Goal: Transaction & Acquisition: Download file/media

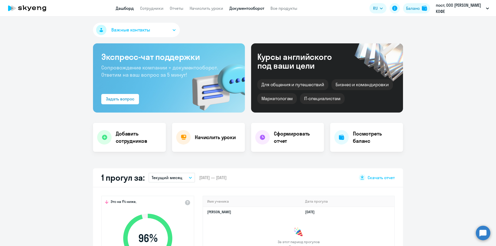
select select "30"
click at [244, 9] on link "Документооборот" at bounding box center [246, 8] width 35 height 5
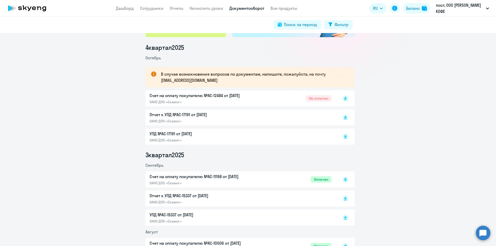
scroll to position [52, 0]
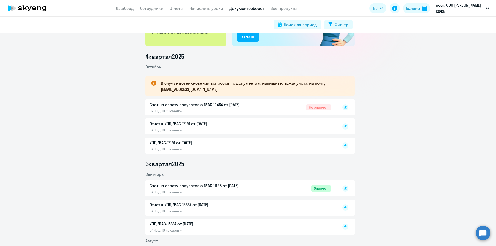
click at [190, 143] on p "УПД №AC-17191 от [DATE]" at bounding box center [204, 143] width 108 height 6
click at [183, 126] on p "Отчет к УПД №AC-17191 от [DATE]" at bounding box center [204, 124] width 108 height 6
click at [344, 107] on icon at bounding box center [345, 106] width 3 height 3
click at [344, 126] on icon at bounding box center [345, 125] width 3 height 3
click at [345, 145] on rect at bounding box center [345, 146] width 6 height 6
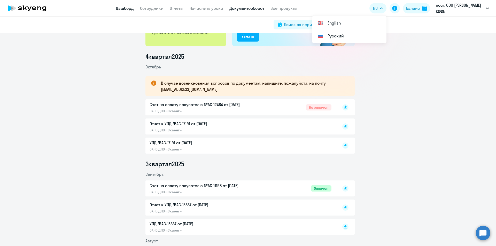
click at [132, 9] on link "Дашборд" at bounding box center [125, 8] width 18 height 5
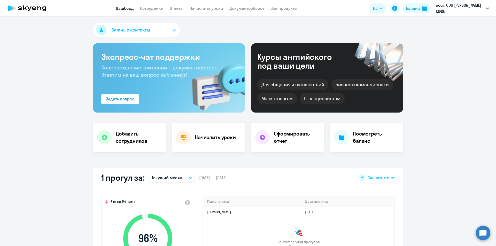
select select "30"
